Goal: Information Seeking & Learning: Learn about a topic

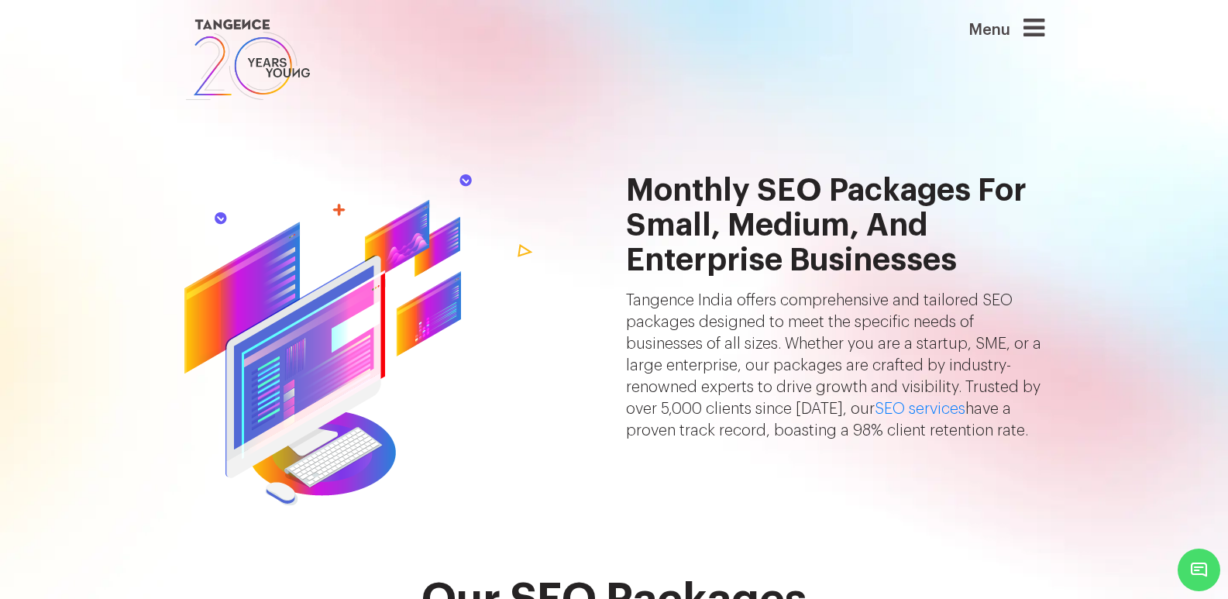
click at [1045, 40] on icon at bounding box center [1034, 27] width 21 height 25
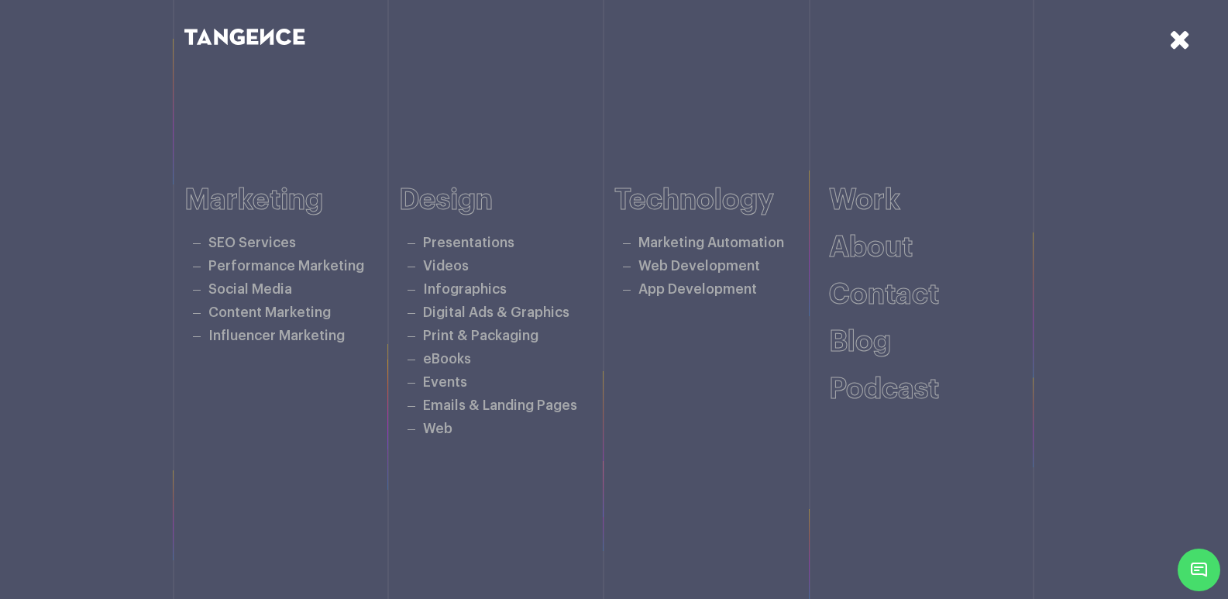
click at [1175, 36] on icon at bounding box center [1180, 39] width 22 height 27
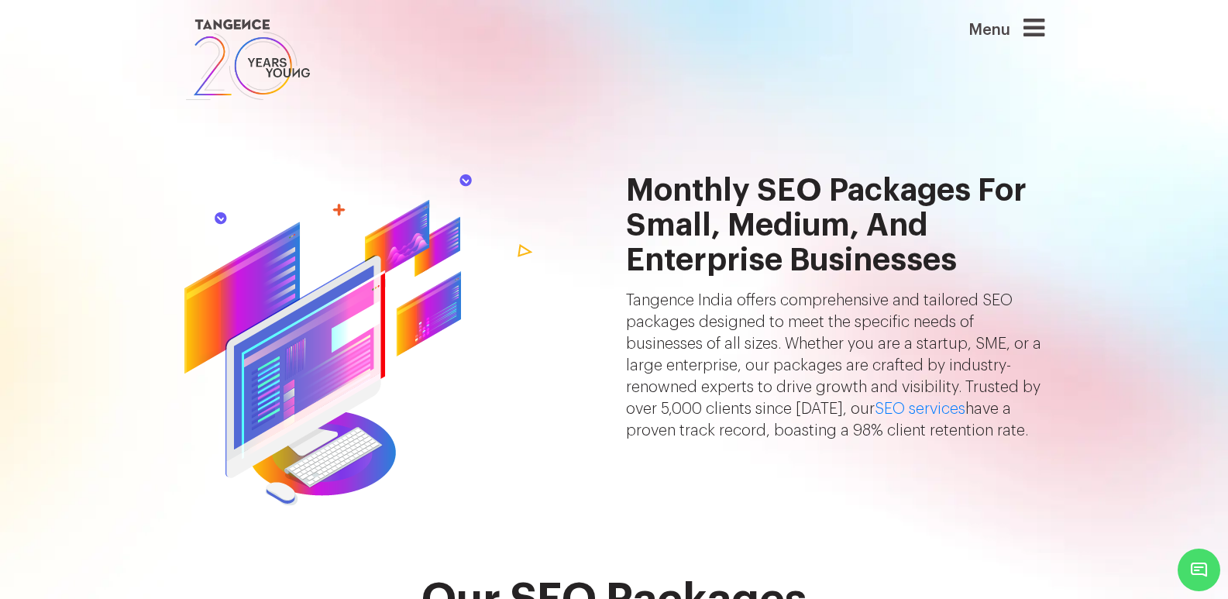
click at [1193, 560] on span "Minimize live chat window" at bounding box center [1199, 570] width 57 height 57
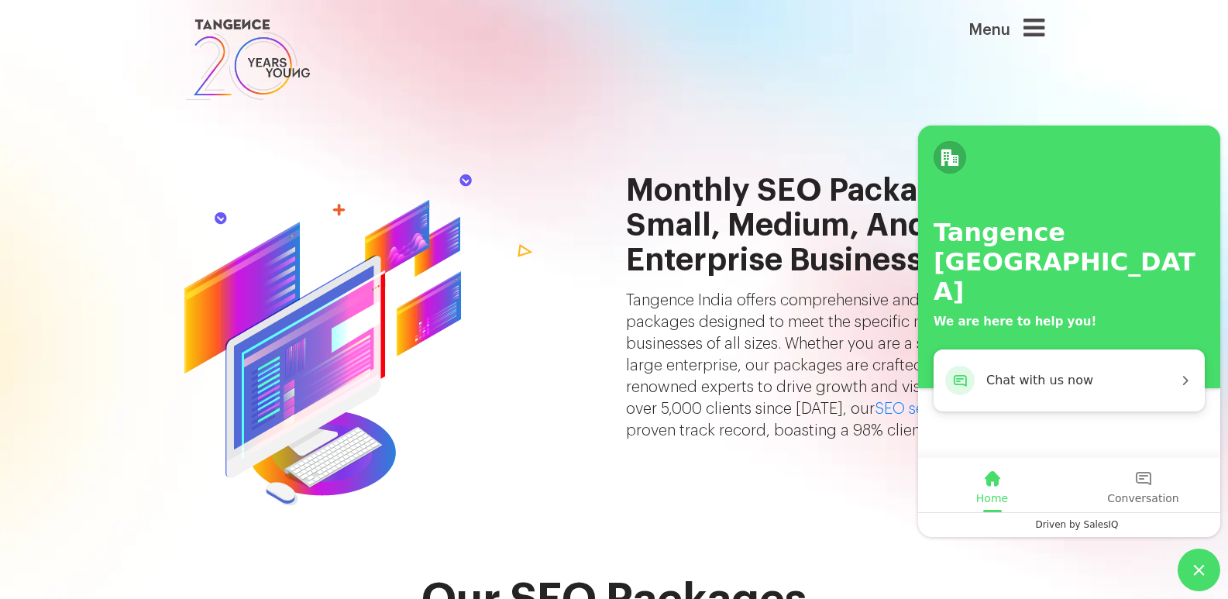
click at [798, 454] on div "Monthly SEO Packages for Small, Medium, and Enterprise Businesses Tangence Indi…" at bounding box center [836, 340] width 442 height 333
click at [897, 73] on link at bounding box center [540, 59] width 713 height 88
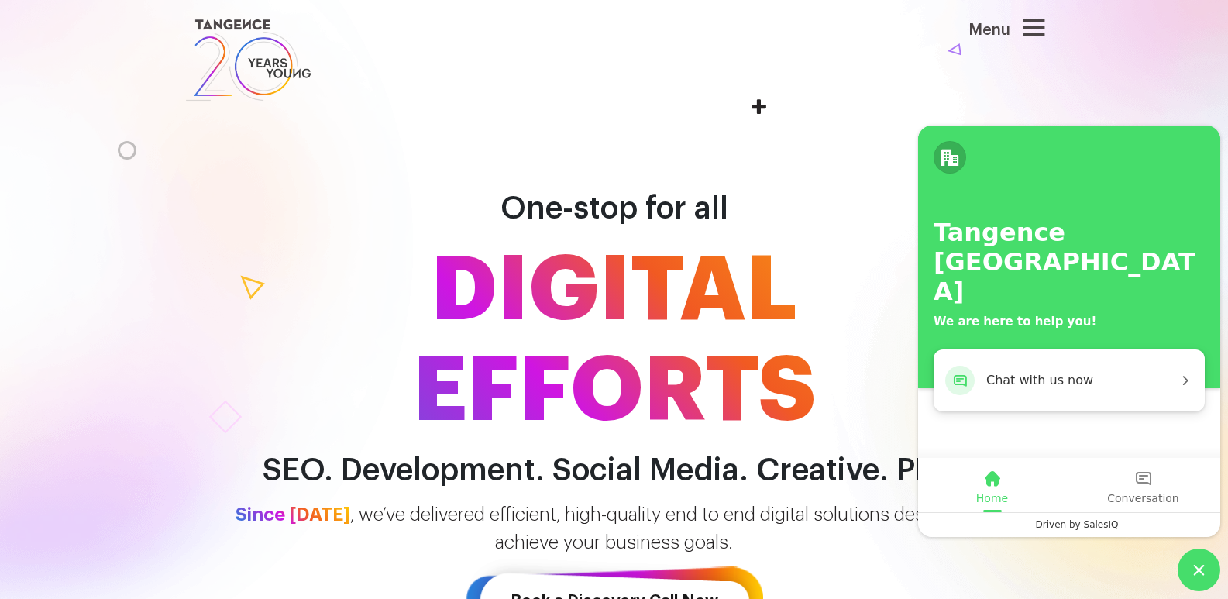
click at [1196, 571] on span "Minimize live chat window" at bounding box center [1199, 570] width 43 height 43
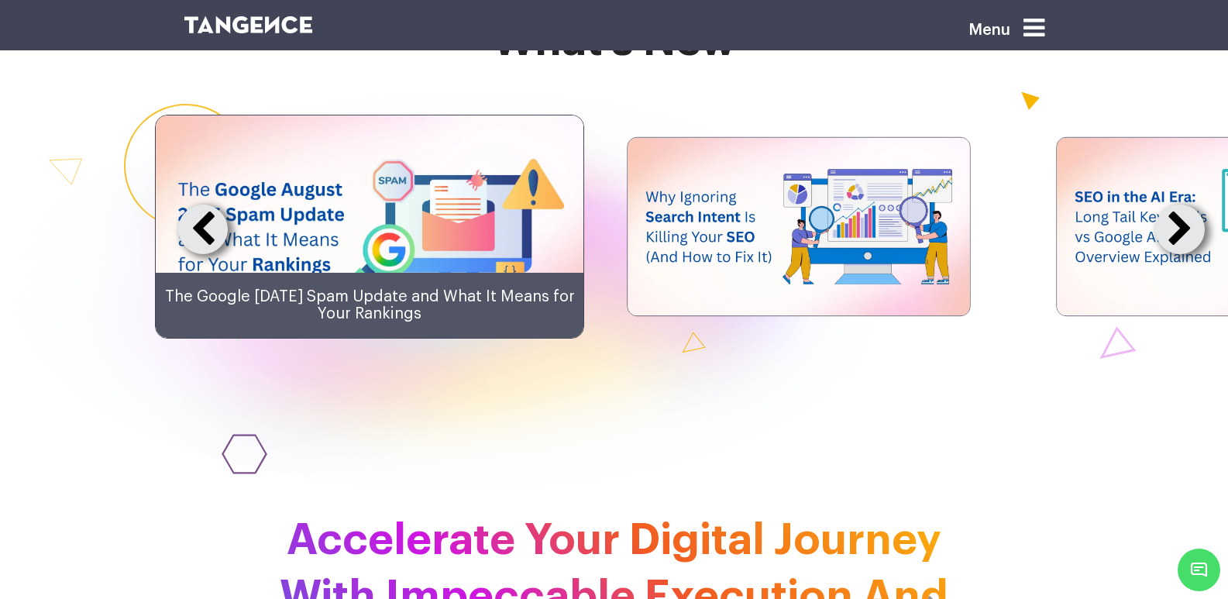
scroll to position [3565, 0]
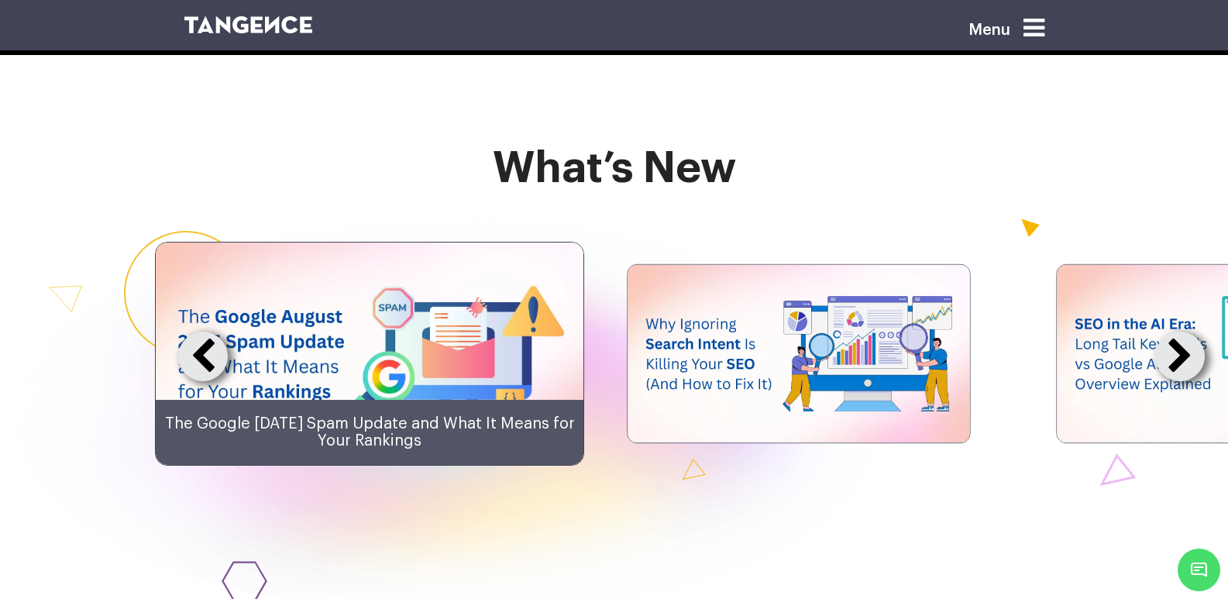
click at [1155, 381] on button at bounding box center [1180, 357] width 50 height 50
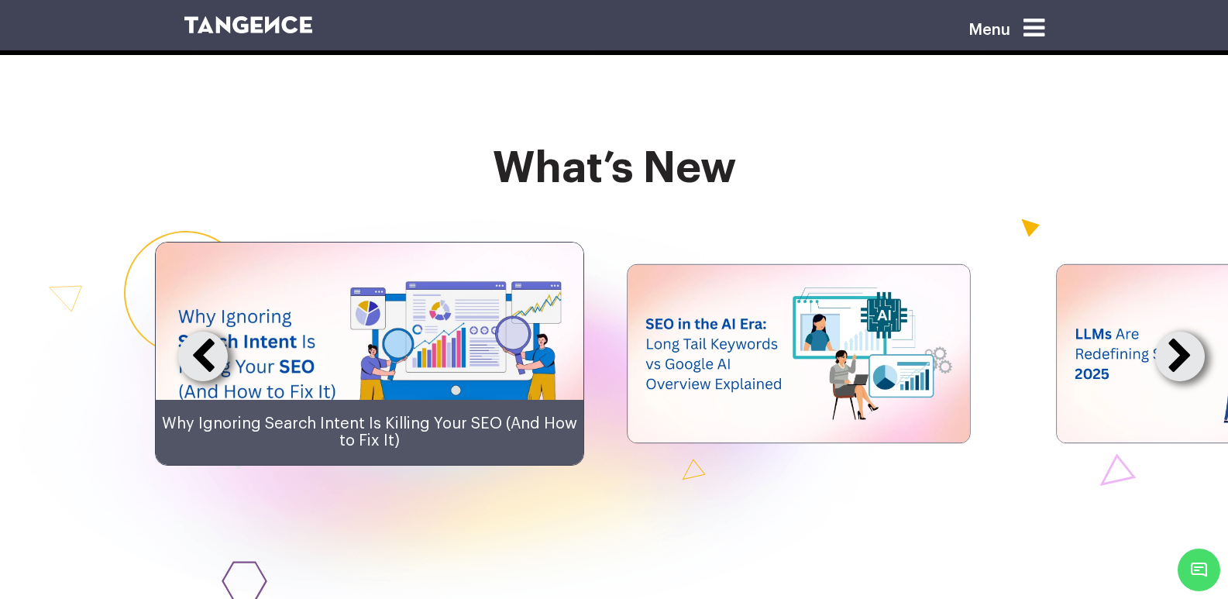
click at [1155, 381] on button at bounding box center [1180, 357] width 50 height 50
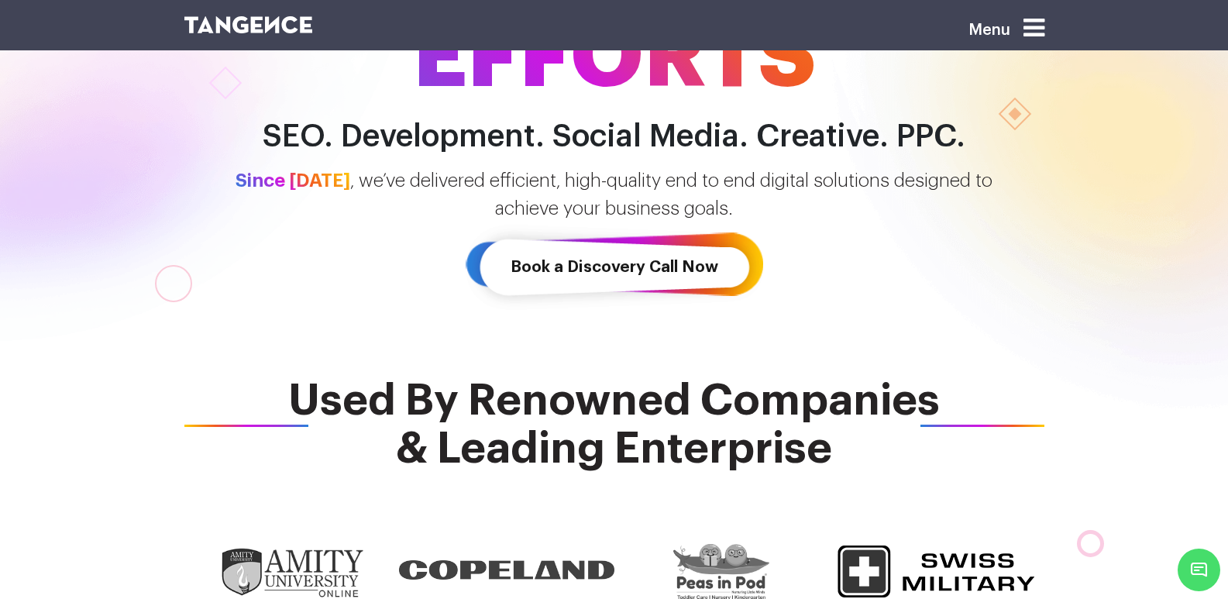
scroll to position [0, 0]
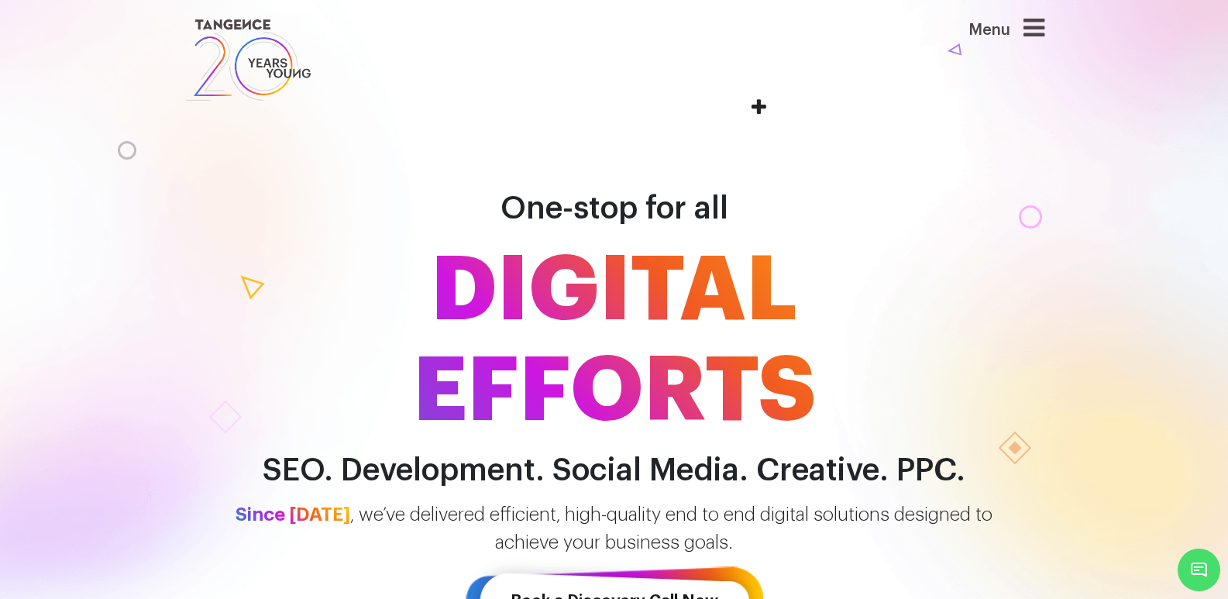
click at [1045, 33] on icon at bounding box center [1034, 27] width 21 height 25
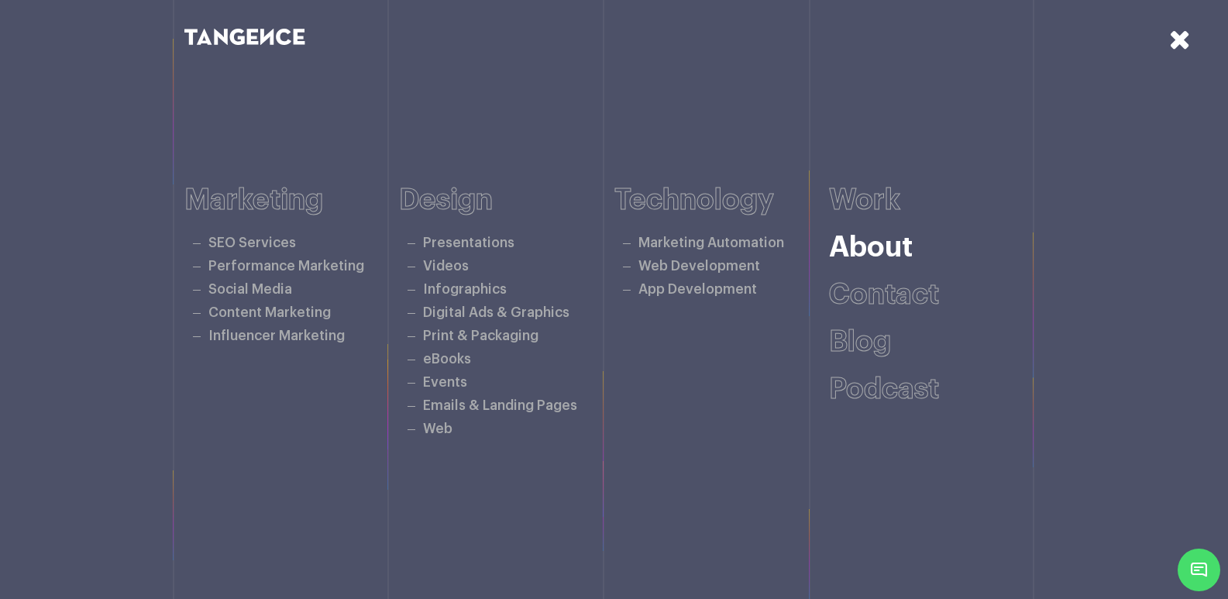
click at [891, 247] on link "About" at bounding box center [871, 247] width 84 height 29
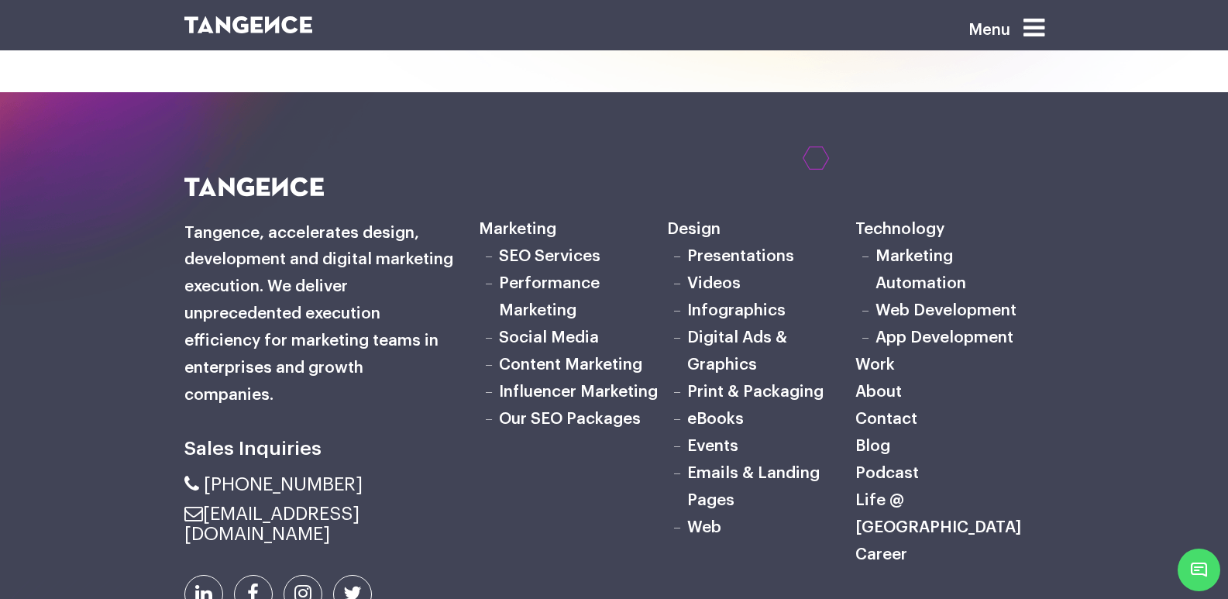
scroll to position [1860, 0]
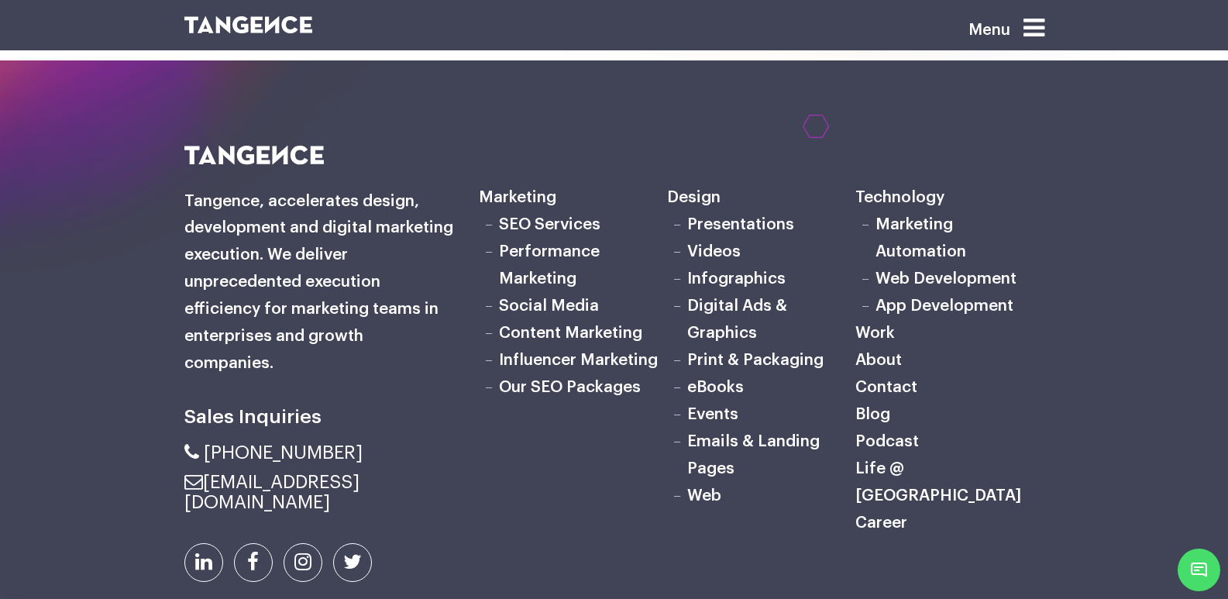
click at [701, 487] on link "Web" at bounding box center [704, 495] width 34 height 16
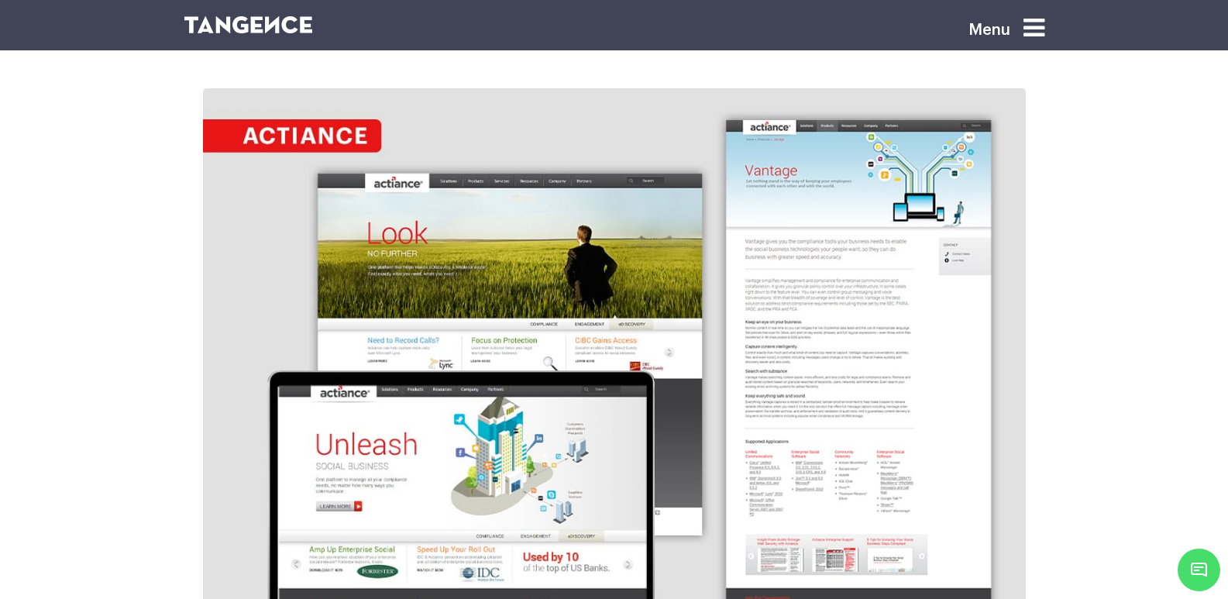
scroll to position [1395, 0]
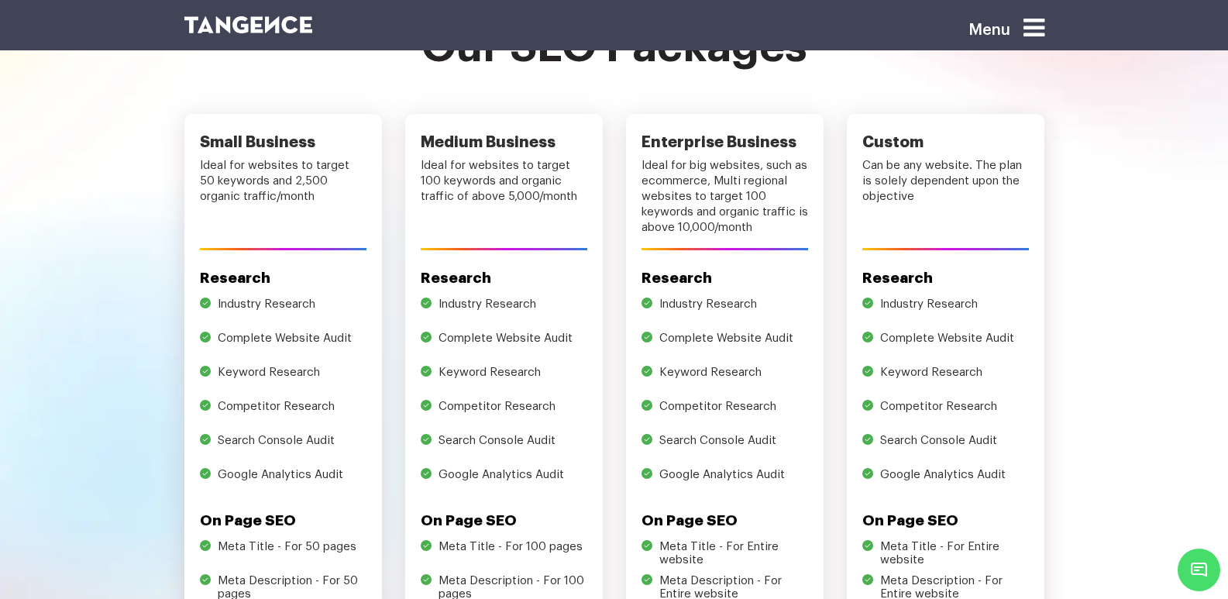
scroll to position [542, 0]
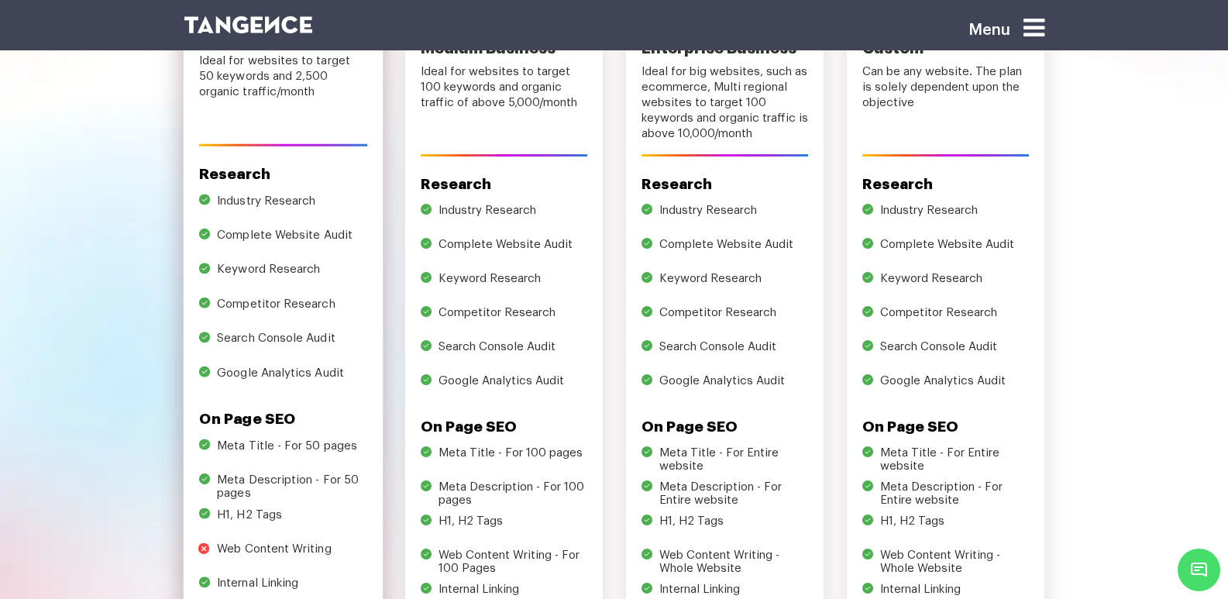
click at [217, 235] on li "Complete Website Audit" at bounding box center [292, 240] width 150 height 25
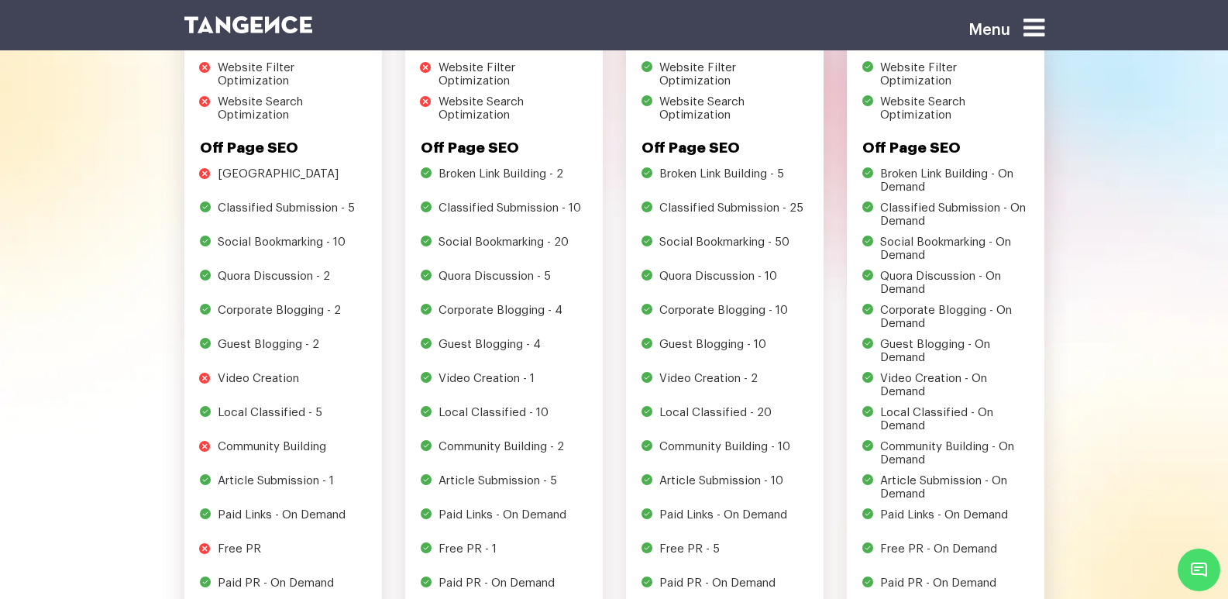
scroll to position [2247, 0]
